Goal: Task Accomplishment & Management: Manage account settings

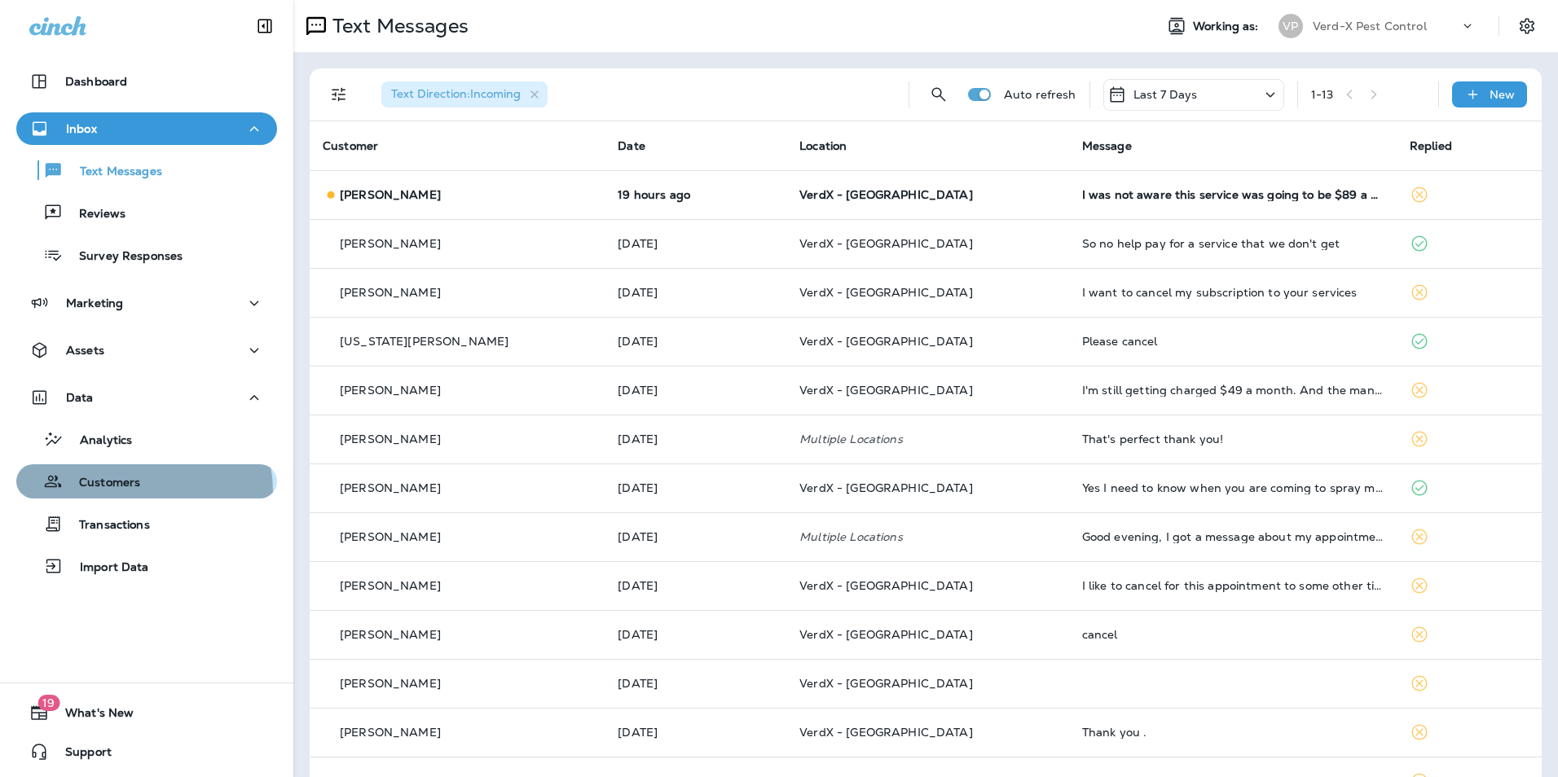
click at [134, 492] on div "Customers" at bounding box center [81, 481] width 117 height 24
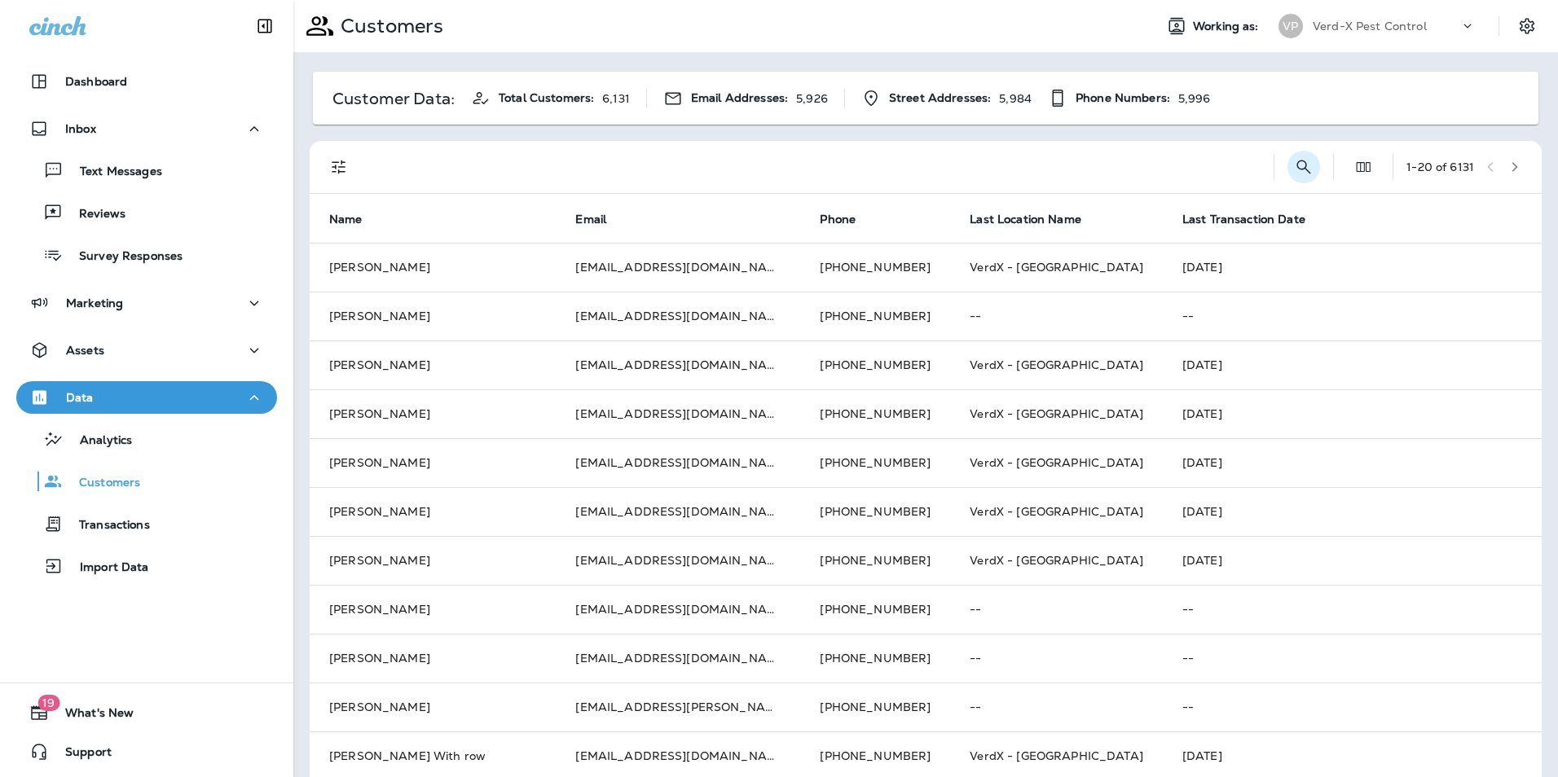
click at [1294, 164] on icon "Search Customers" at bounding box center [1304, 167] width 20 height 20
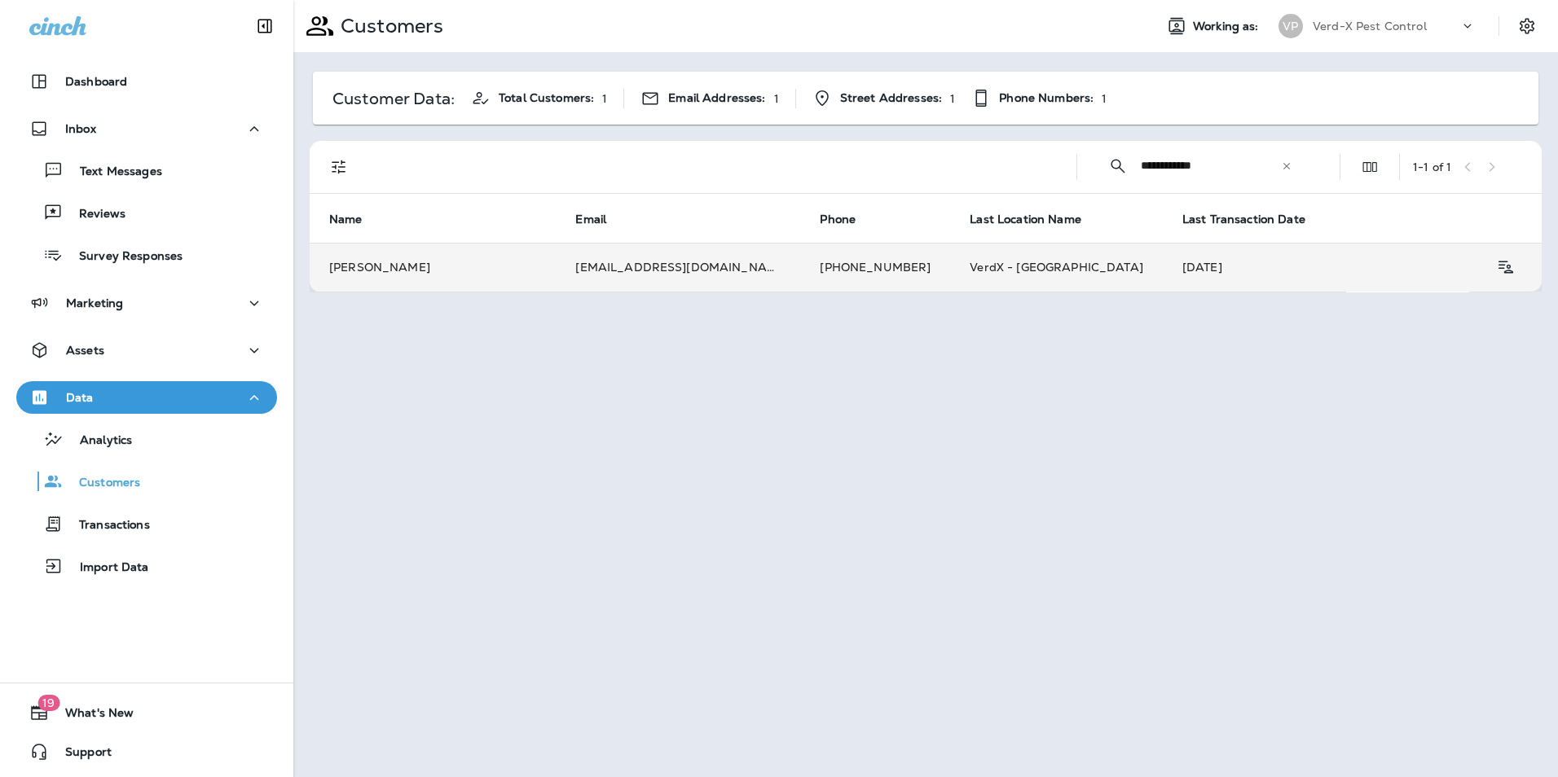
type input "**********"
click at [653, 265] on td "[EMAIL_ADDRESS][DOMAIN_NAME]" at bounding box center [678, 267] width 244 height 49
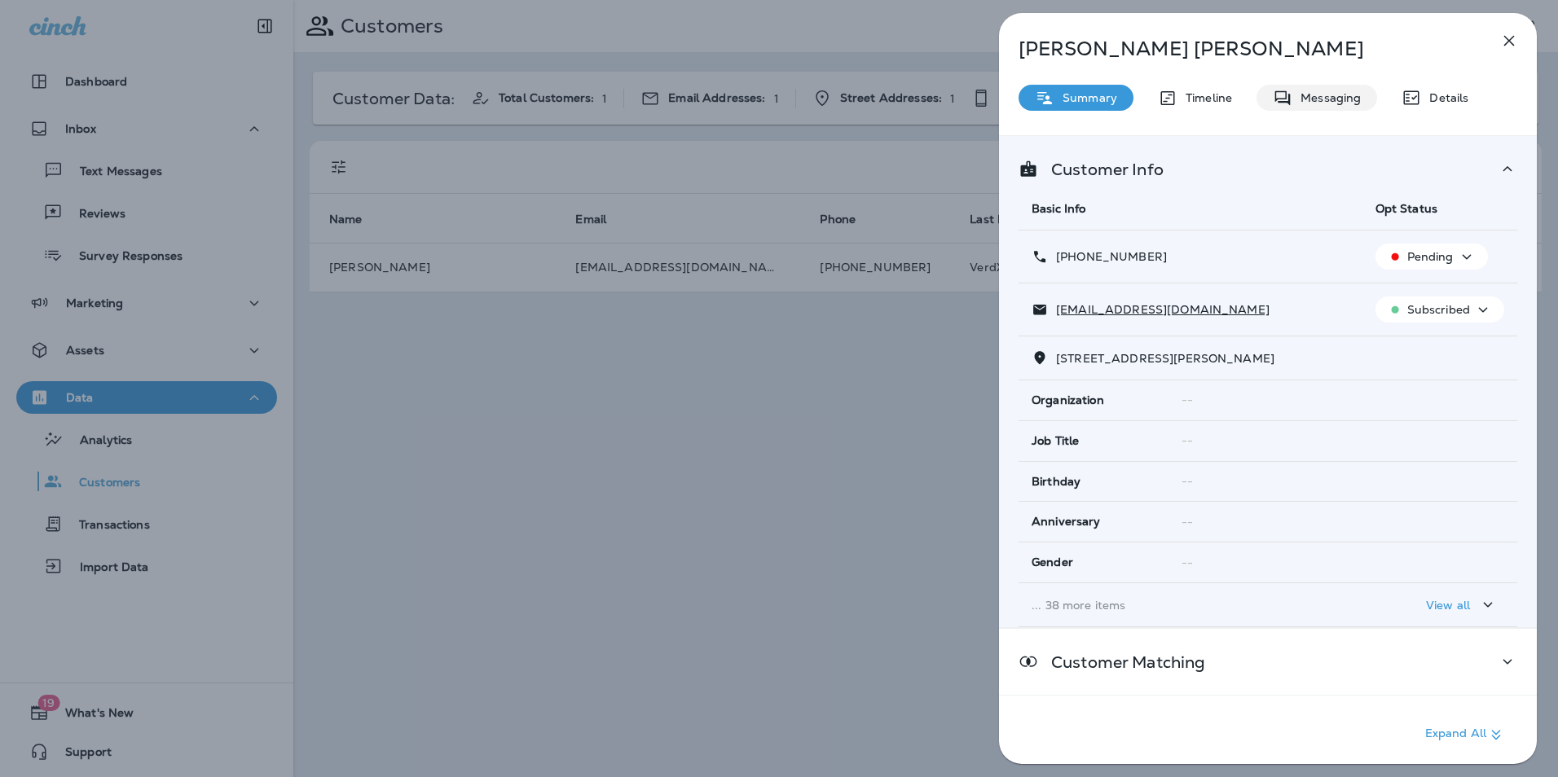
click at [1302, 99] on p "Messaging" at bounding box center [1326, 97] width 68 height 13
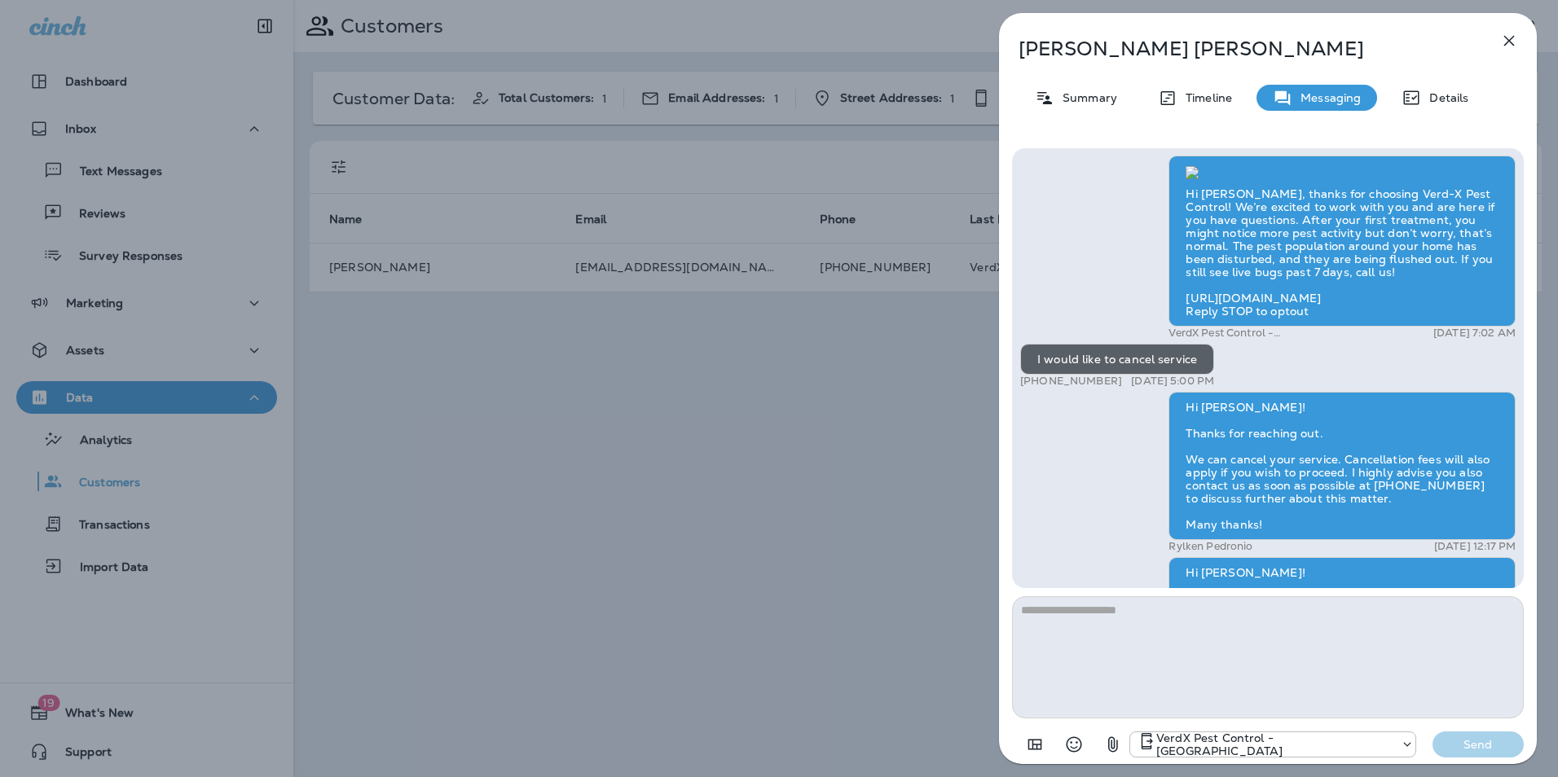
scroll to position [-326, 0]
click at [1508, 42] on icon "button" at bounding box center [1509, 41] width 11 height 11
